Goal: Answer question/provide support

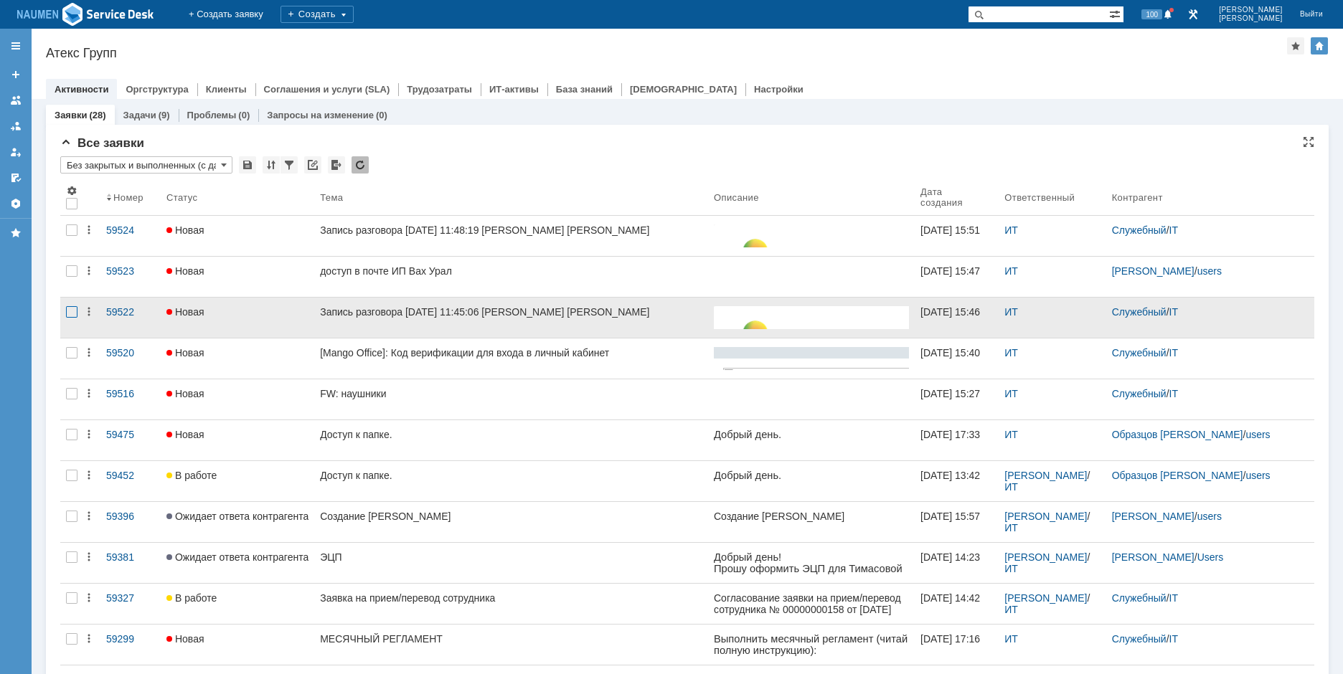
click at [74, 317] on div at bounding box center [71, 311] width 11 height 11
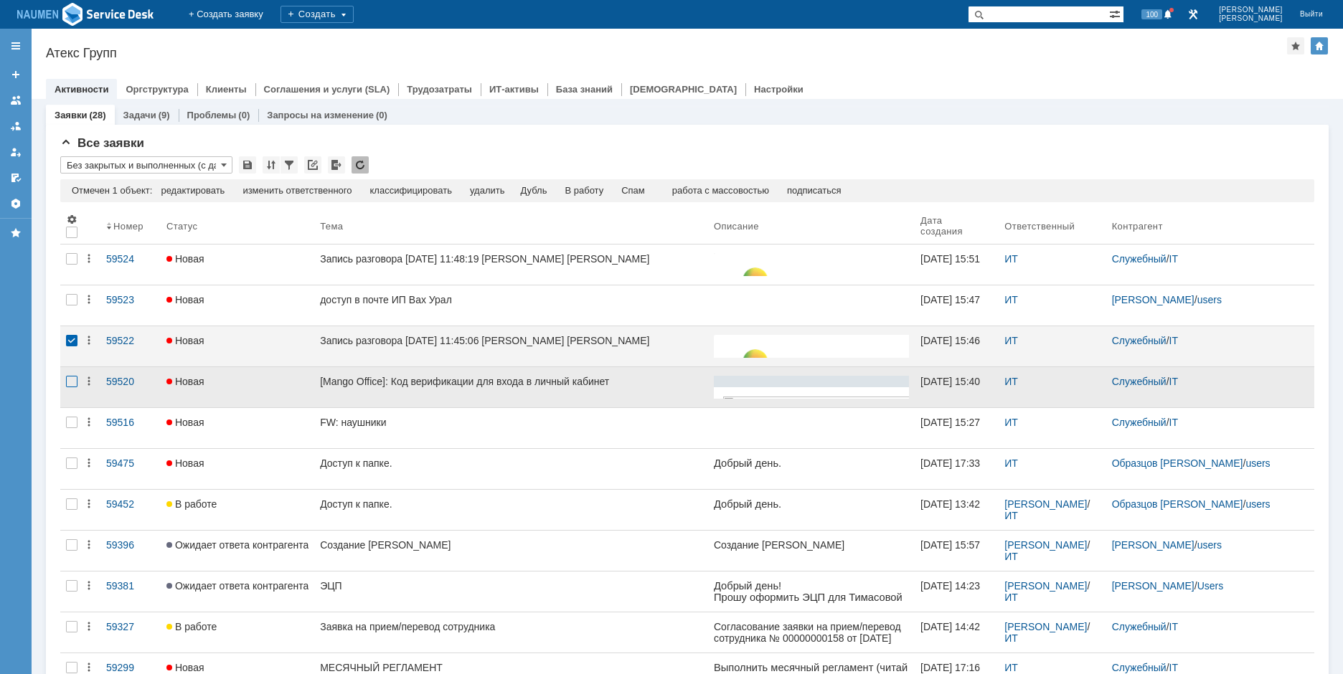
click at [75, 347] on div at bounding box center [71, 346] width 23 height 40
